Goal: Transaction & Acquisition: Obtain resource

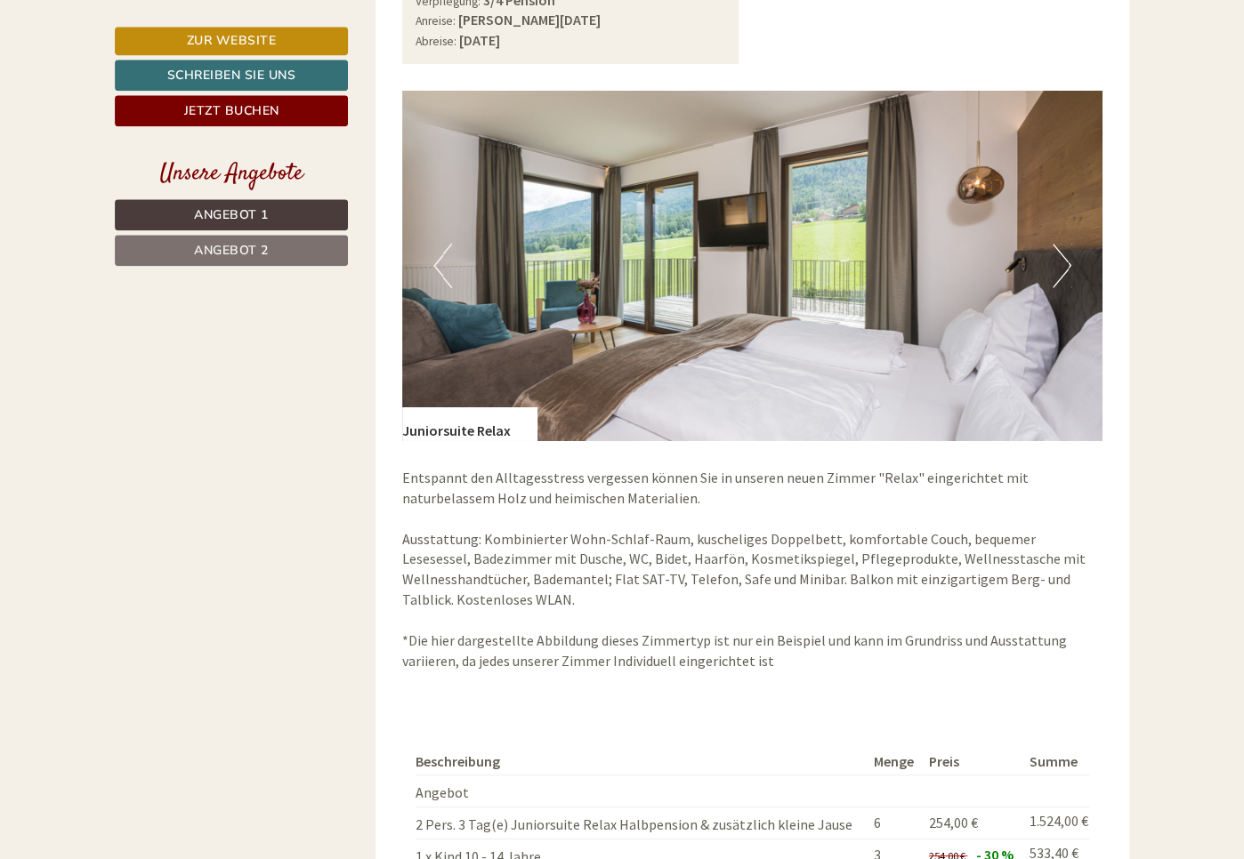
scroll to position [1895, 0]
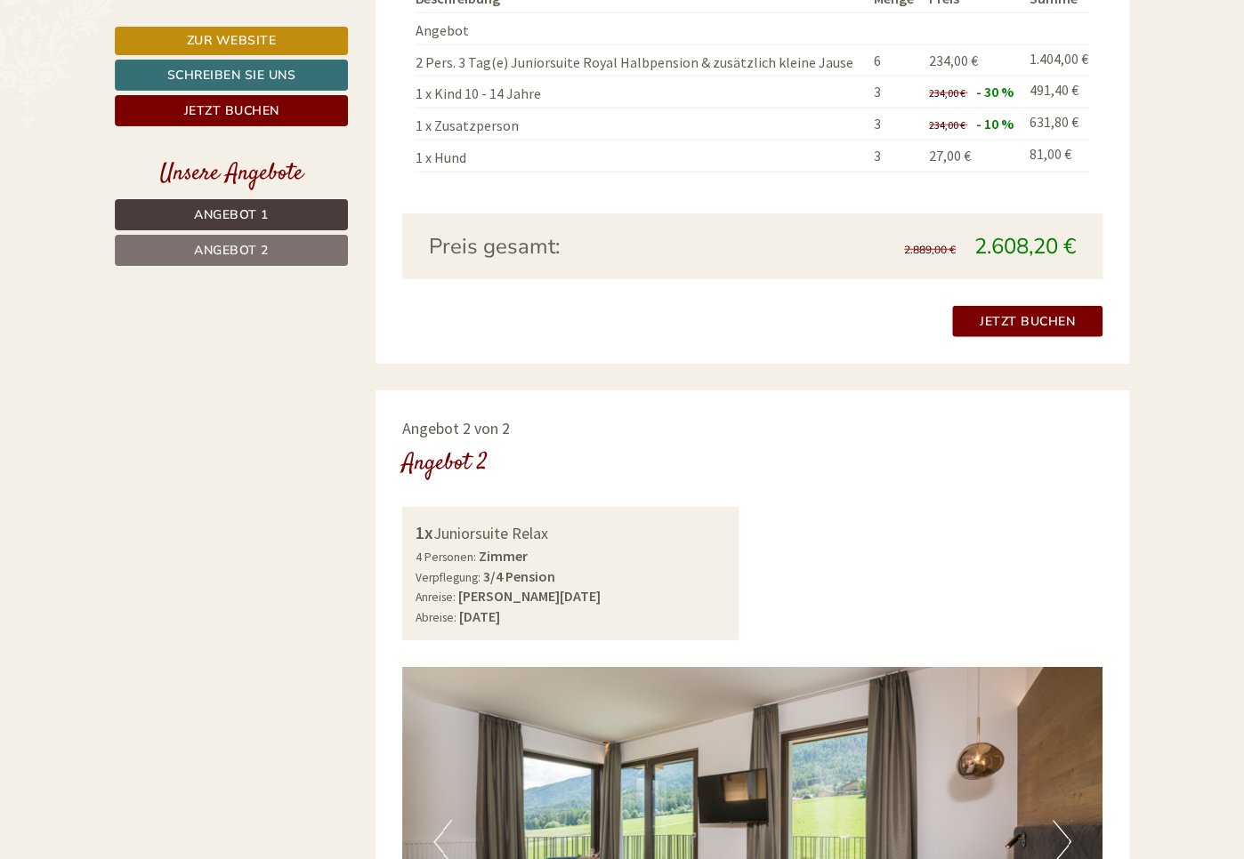
scroll to position [1132, 0]
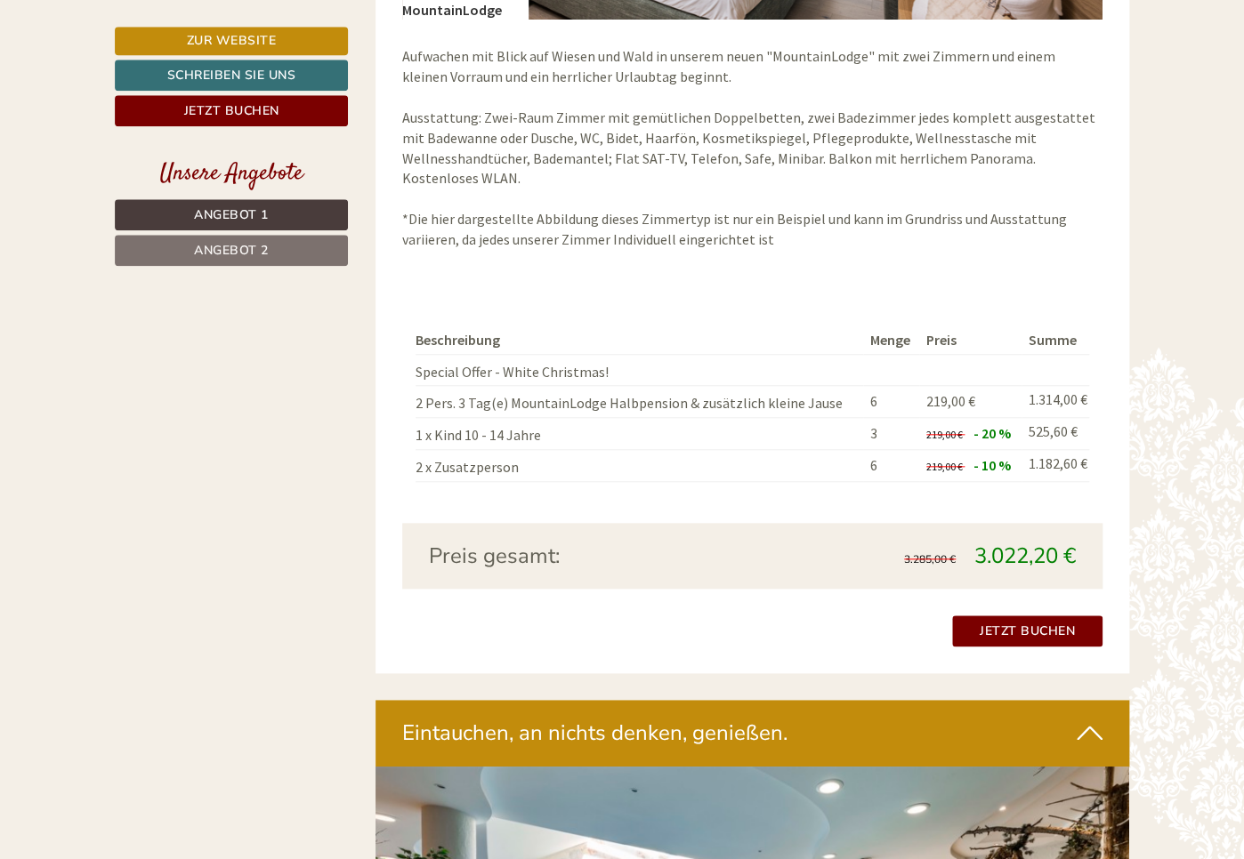
scroll to position [3384, 0]
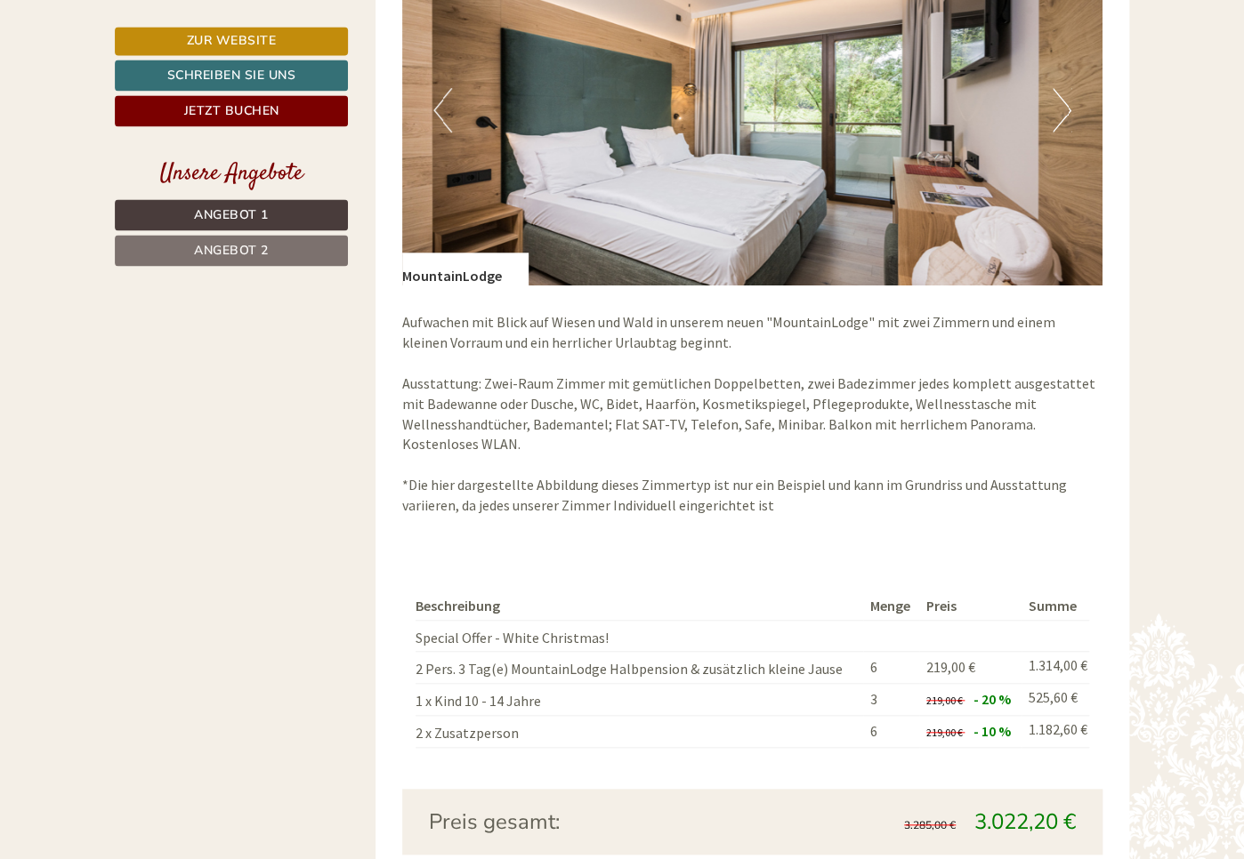
click at [286, 246] on link "Angebot 2" at bounding box center [231, 250] width 233 height 31
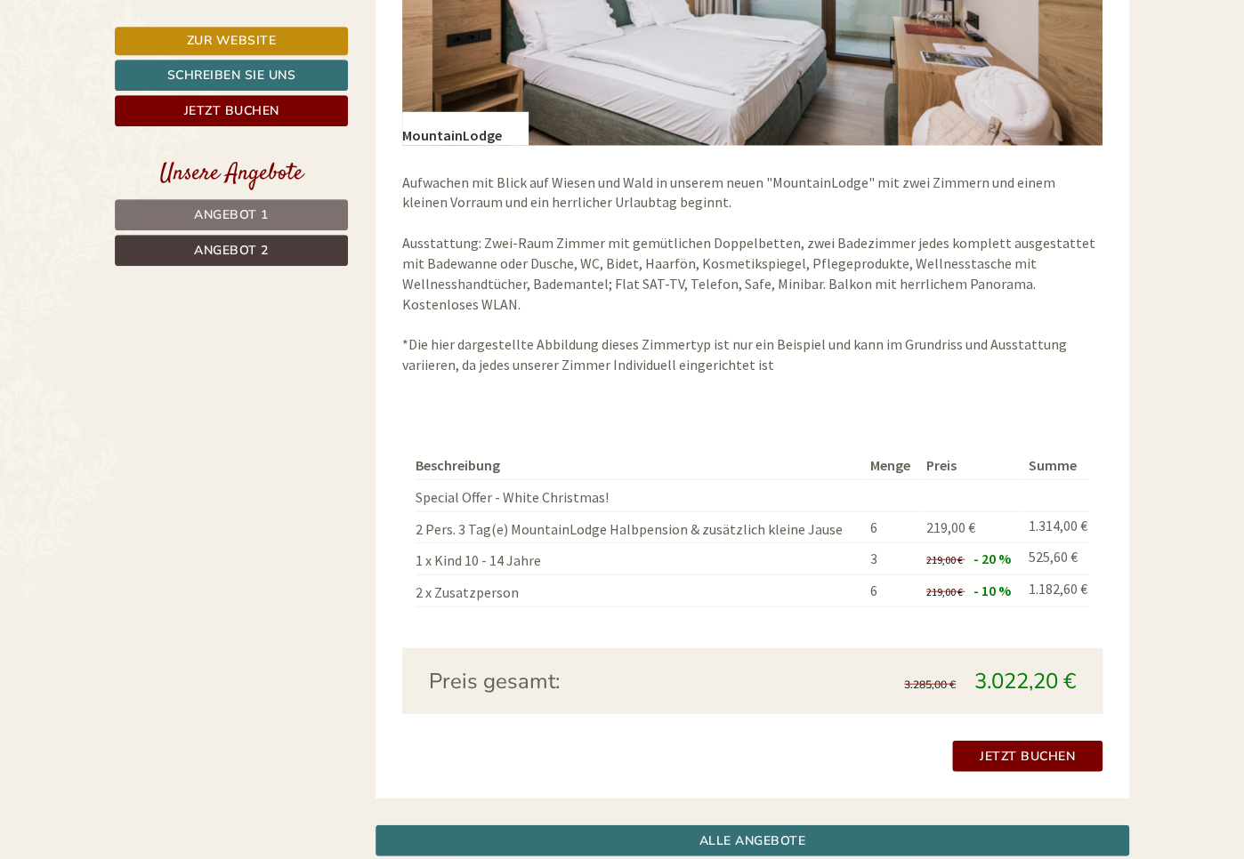
scroll to position [1563, 0]
